Goal: Information Seeking & Learning: Learn about a topic

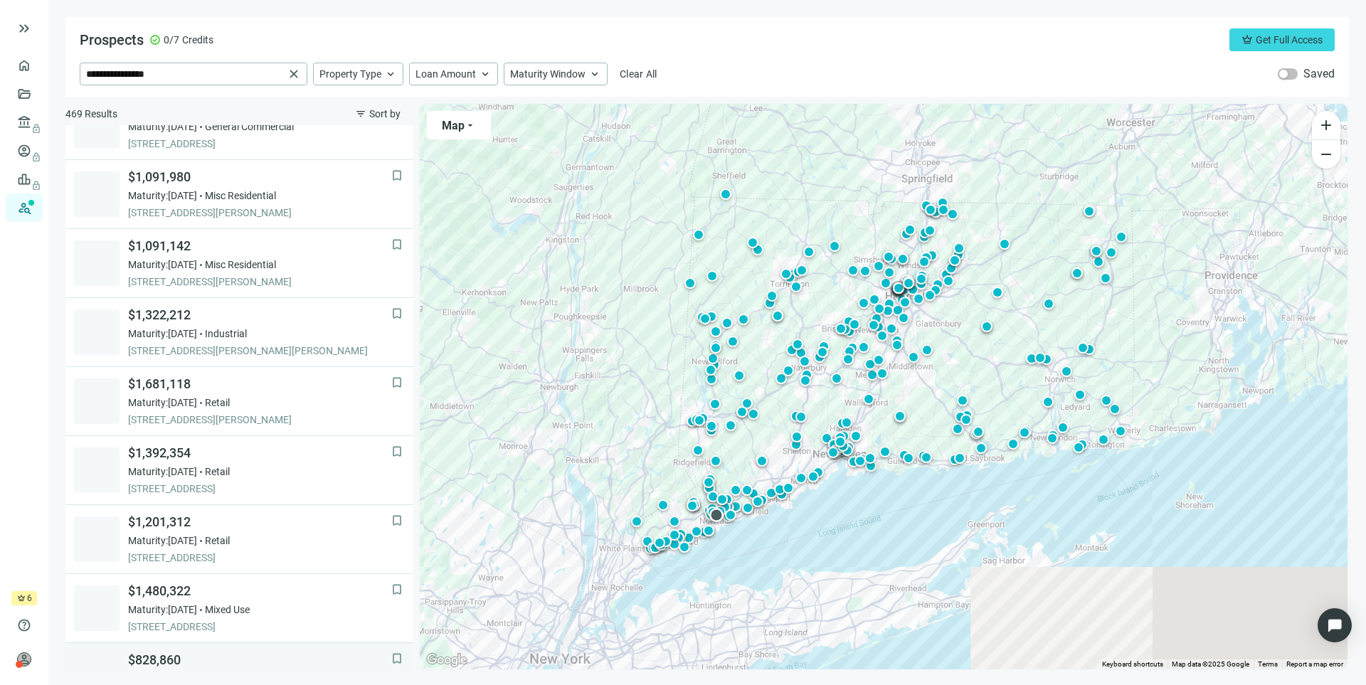
scroll to position [447, 0]
click at [368, 73] on span "Property Type" at bounding box center [350, 74] width 62 height 13
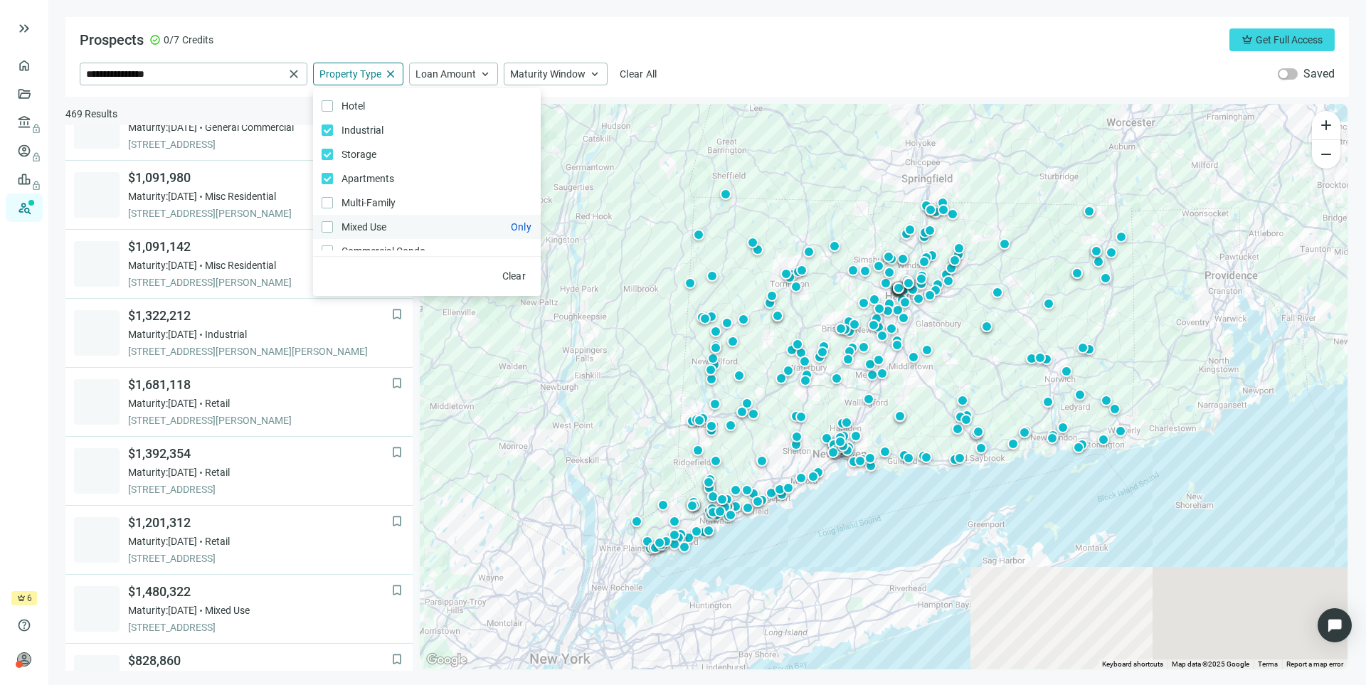
drag, startPoint x: 321, startPoint y: 210, endPoint x: 325, endPoint y: 218, distance: 8.6
click at [321, 211] on label "Multi-Family Only" at bounding box center [427, 203] width 228 height 24
click at [329, 208] on label "Residential - Duplex/ Triplex/ Quadplex Only" at bounding box center [427, 207] width 228 height 24
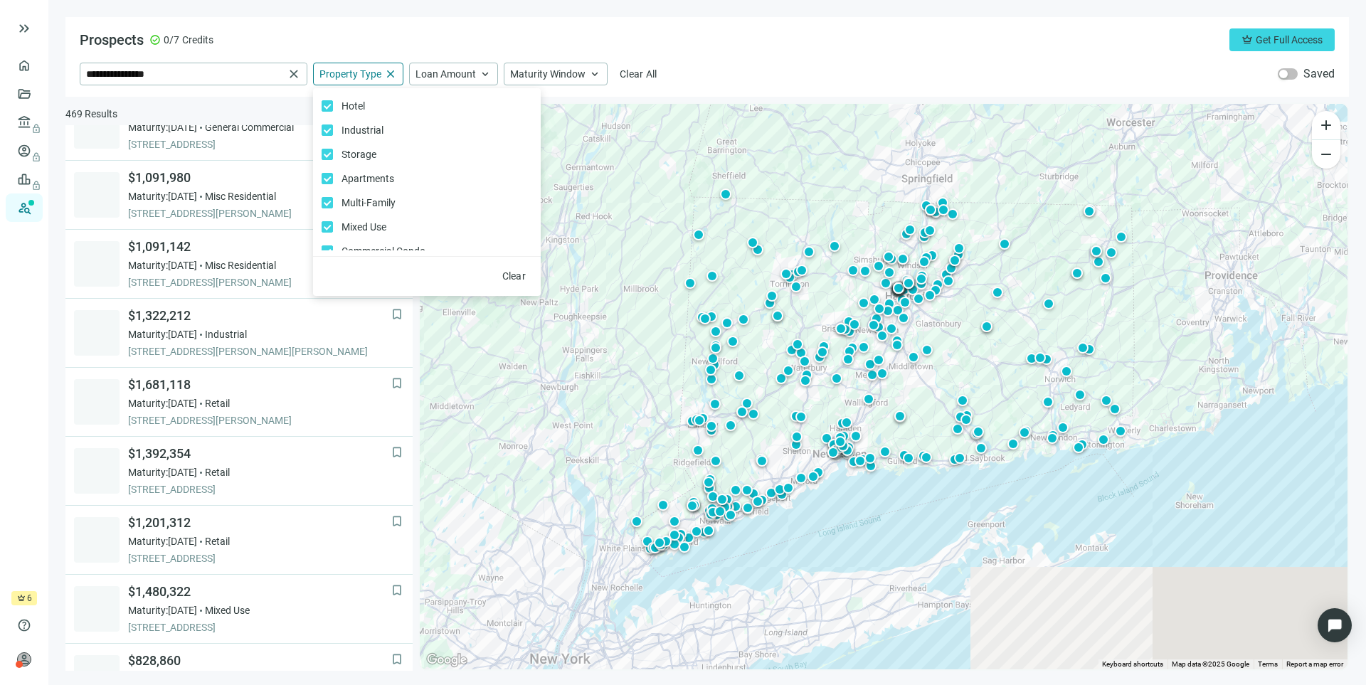
click at [753, 48] on div "Prospects check_circle 0/7 Credits crown Get Full Access" at bounding box center [707, 39] width 1255 height 23
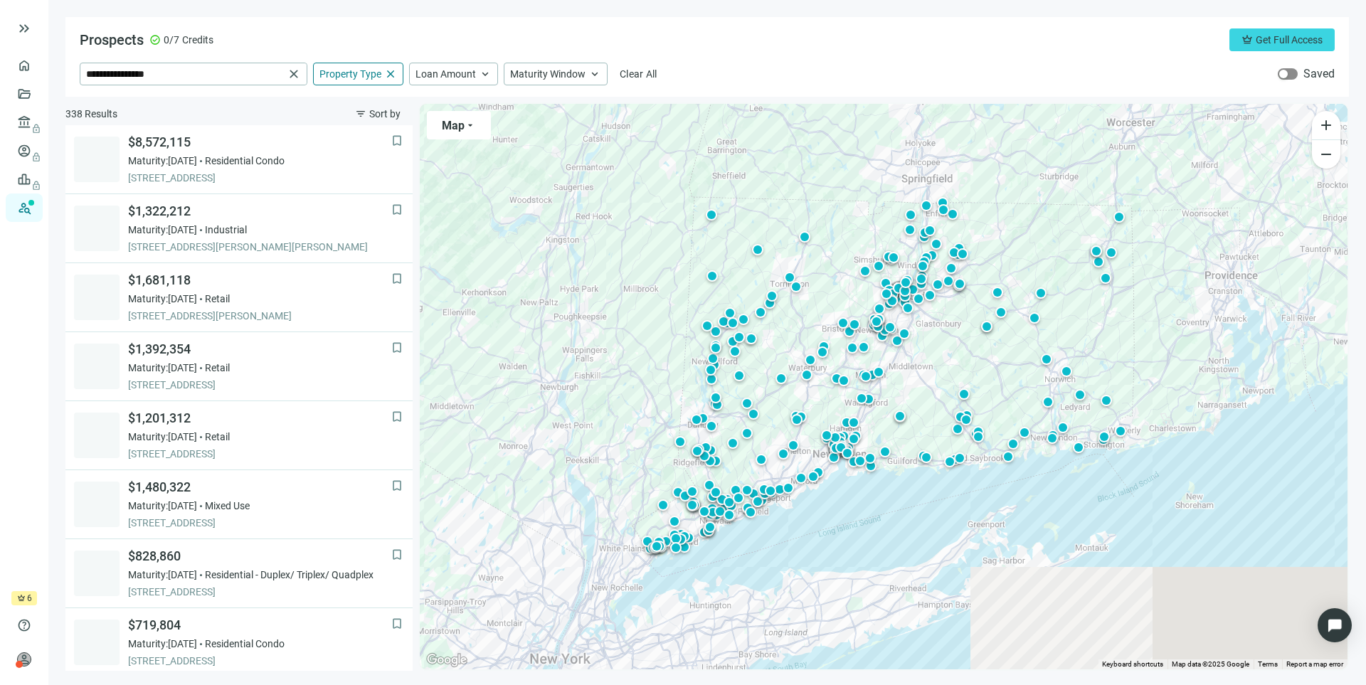
click at [1283, 75] on div "button" at bounding box center [1283, 74] width 9 height 9
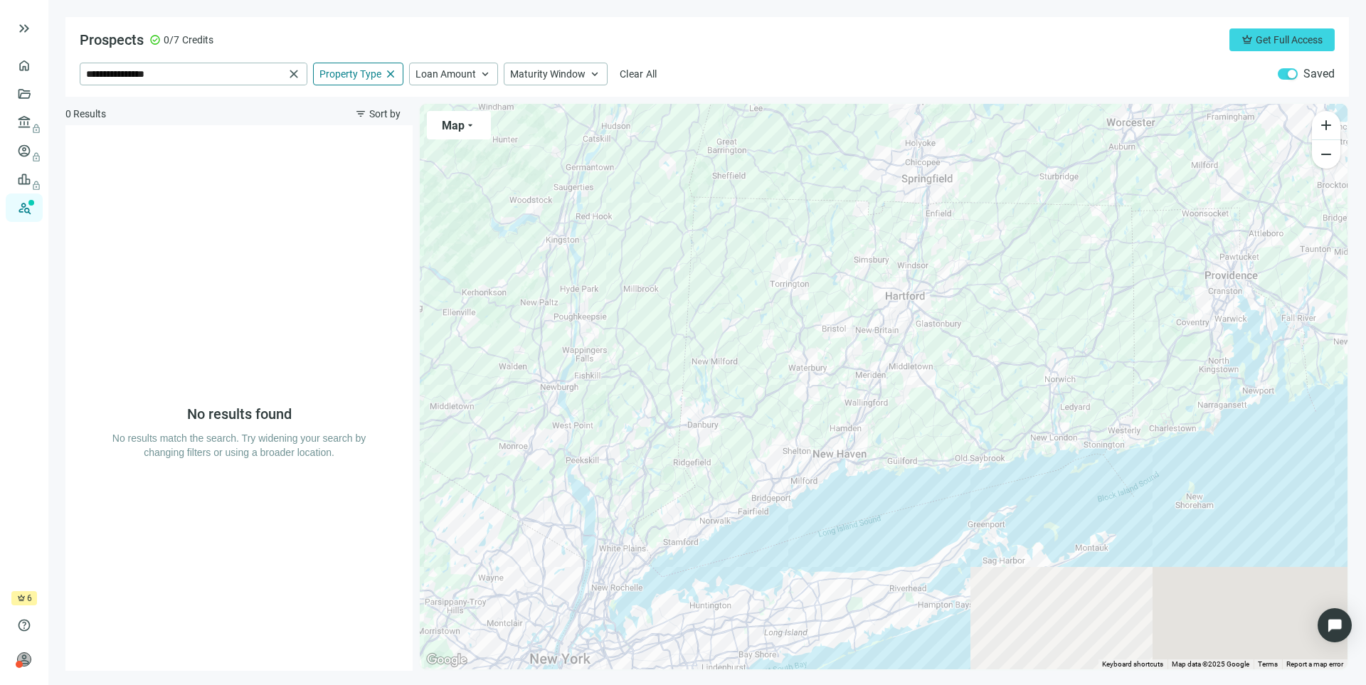
click at [1291, 74] on div "button" at bounding box center [1291, 74] width 9 height 9
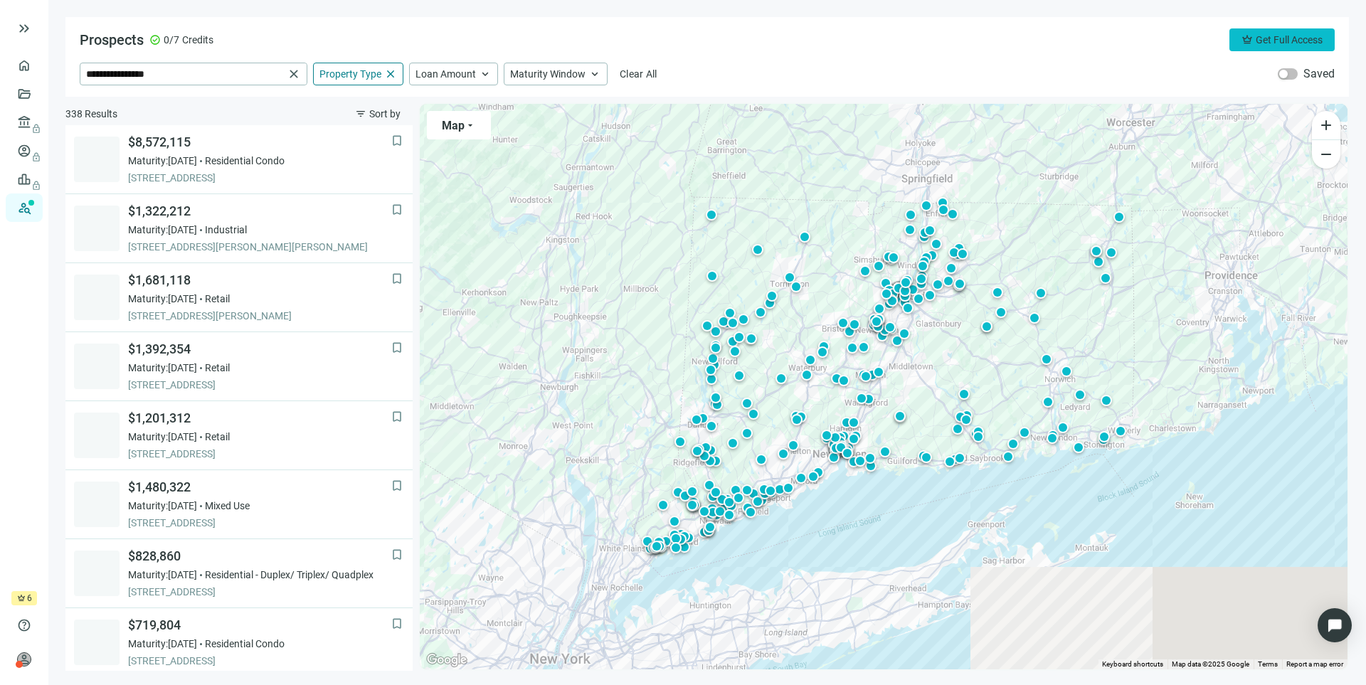
drag, startPoint x: 1265, startPoint y: 33, endPoint x: 1285, endPoint y: 37, distance: 21.1
click at [1285, 37] on span "Get Full Access" at bounding box center [1288, 39] width 67 height 11
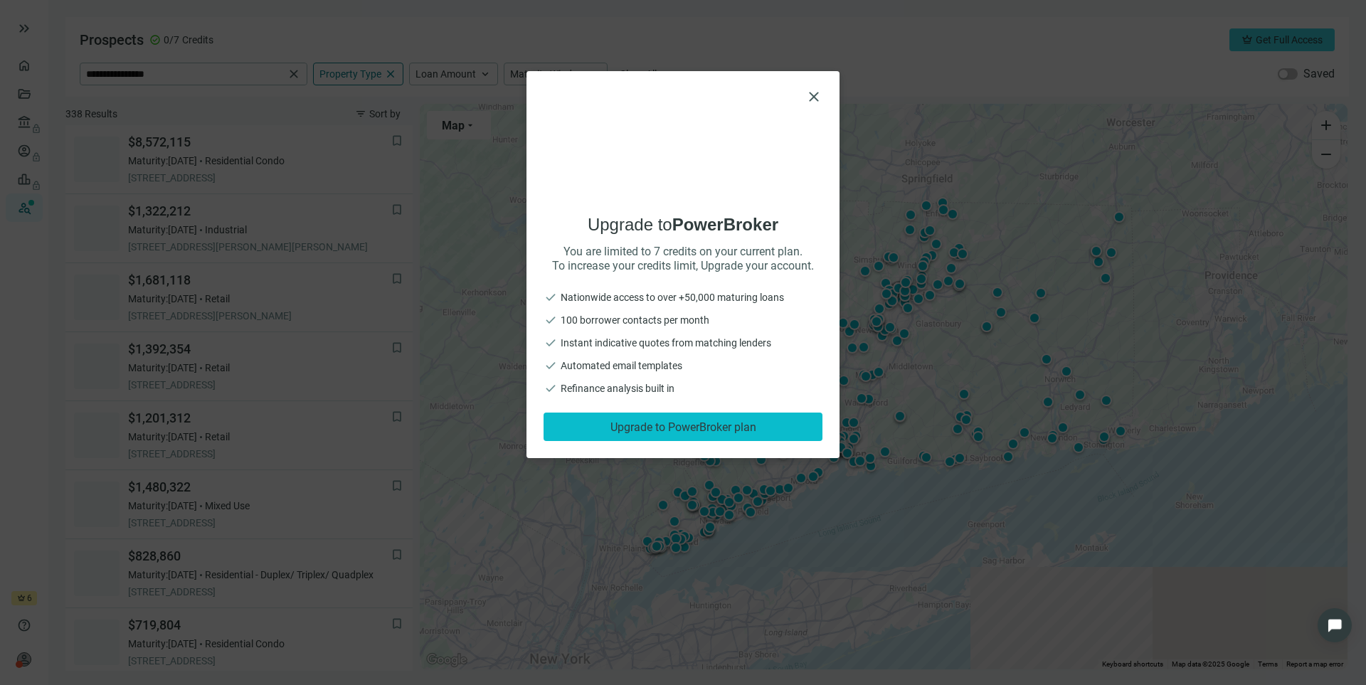
click at [709, 432] on span "Upgrade to PowerBroker plan" at bounding box center [683, 427] width 146 height 14
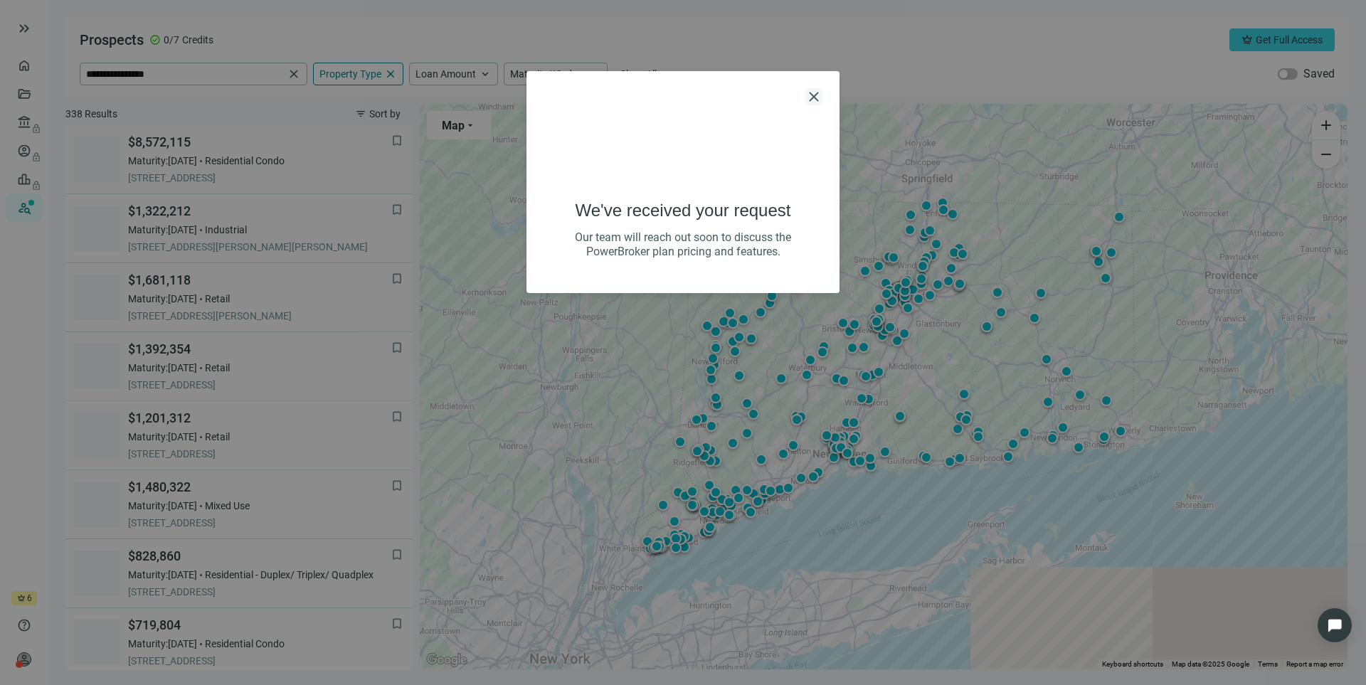
click at [813, 100] on span "close" at bounding box center [813, 96] width 17 height 17
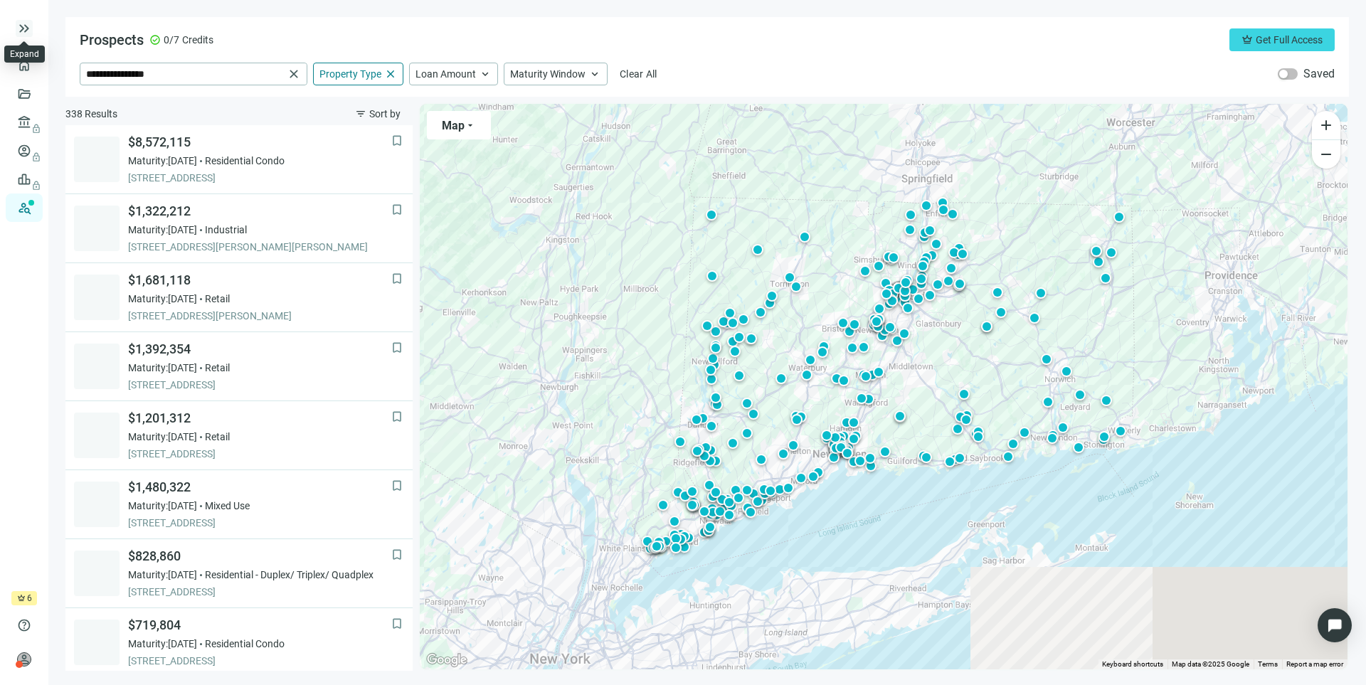
click at [18, 26] on span "keyboard_double_arrow_right" at bounding box center [24, 28] width 17 height 17
